Goal: Task Accomplishment & Management: Use online tool/utility

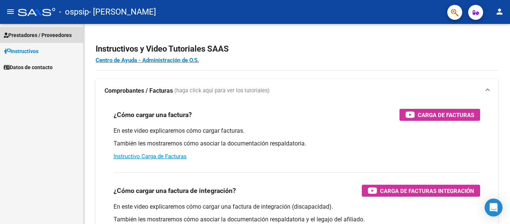
click at [38, 34] on span "Prestadores / Proveedores" at bounding box center [38, 35] width 68 height 8
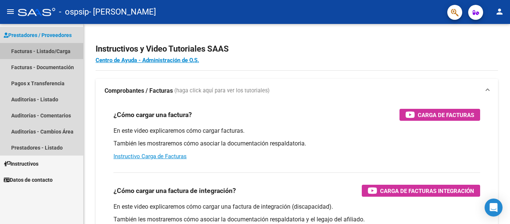
click at [65, 52] on link "Facturas - Listado/Carga" at bounding box center [41, 51] width 83 height 16
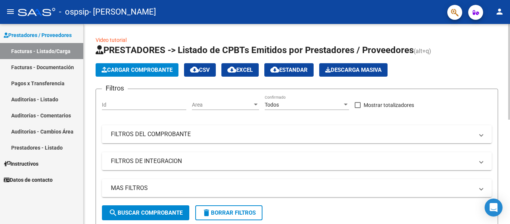
scroll to position [200, 0]
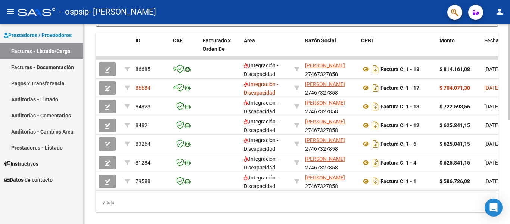
click at [510, 183] on div at bounding box center [509, 124] width 2 height 200
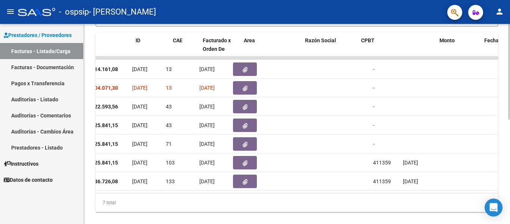
scroll to position [0, 0]
